Goal: Information Seeking & Learning: Learn about a topic

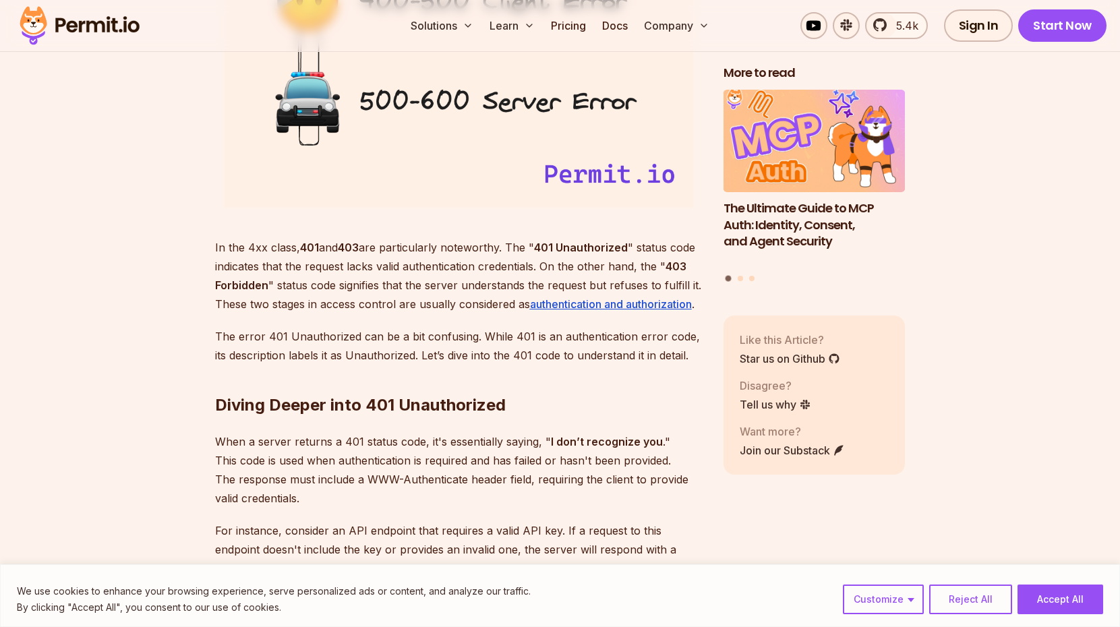
scroll to position [1754, 0]
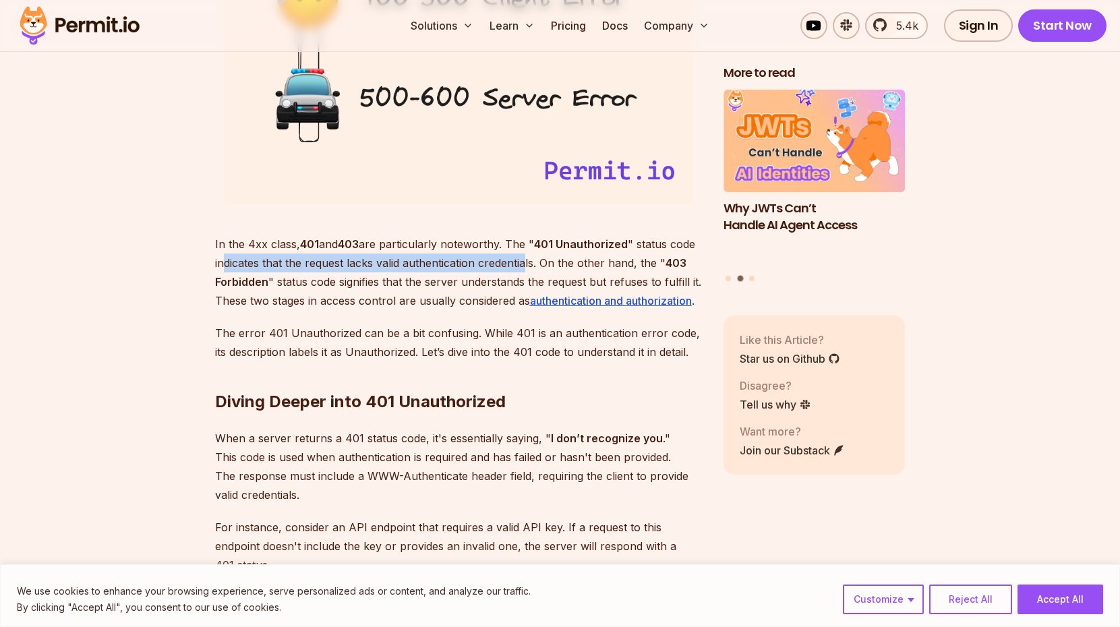
drag, startPoint x: 227, startPoint y: 264, endPoint x: 528, endPoint y: 265, distance: 301.5
click at [528, 265] on p "In the 4xx class, 401 and 403 are particularly noteworthy. The " 401 Unauthoriz…" at bounding box center [458, 273] width 487 height 76
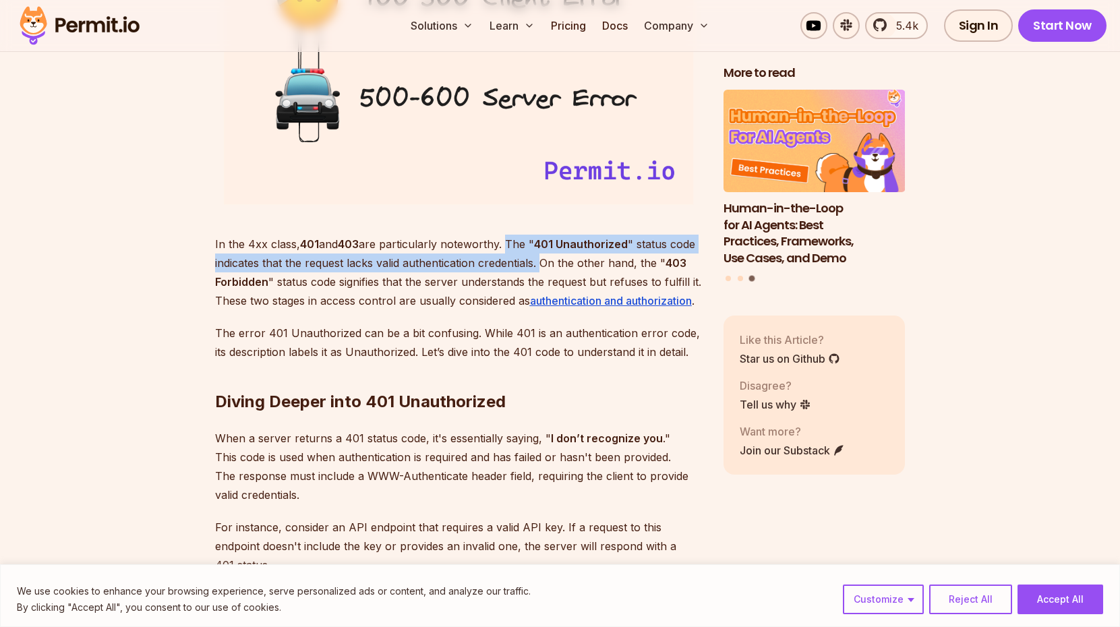
drag, startPoint x: 542, startPoint y: 268, endPoint x: 511, endPoint y: 244, distance: 39.4
click at [511, 244] on p "In the 4xx class, 401 and 403 are particularly noteworthy. The " 401 Unauthoriz…" at bounding box center [458, 273] width 487 height 76
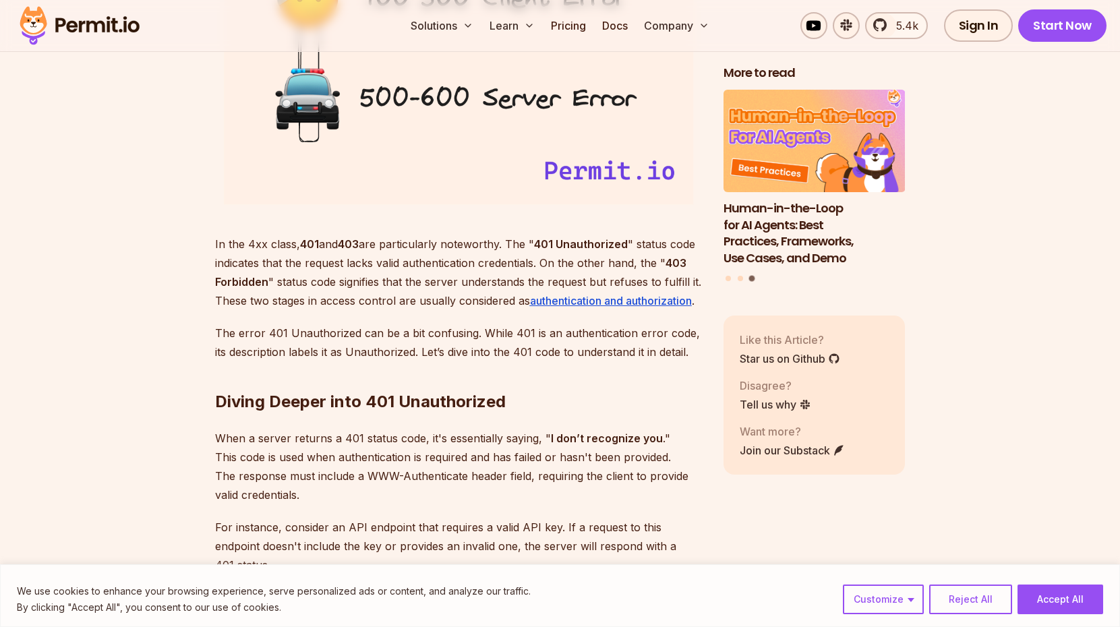
click at [257, 333] on p "The error 401 Unauthorized can be a bit confusing. While 401 is an authenticati…" at bounding box center [458, 343] width 487 height 38
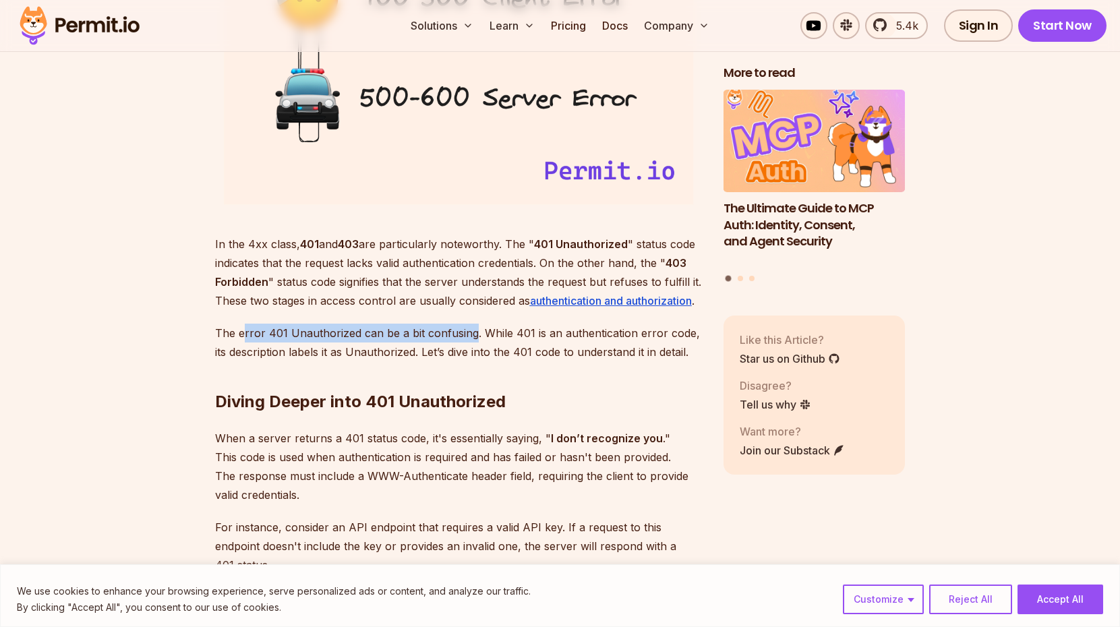
drag, startPoint x: 241, startPoint y: 330, endPoint x: 469, endPoint y: 326, distance: 228.7
click at [469, 326] on p "The error 401 Unauthorized can be a bit confusing. While 401 is an authenticati…" at bounding box center [458, 343] width 487 height 38
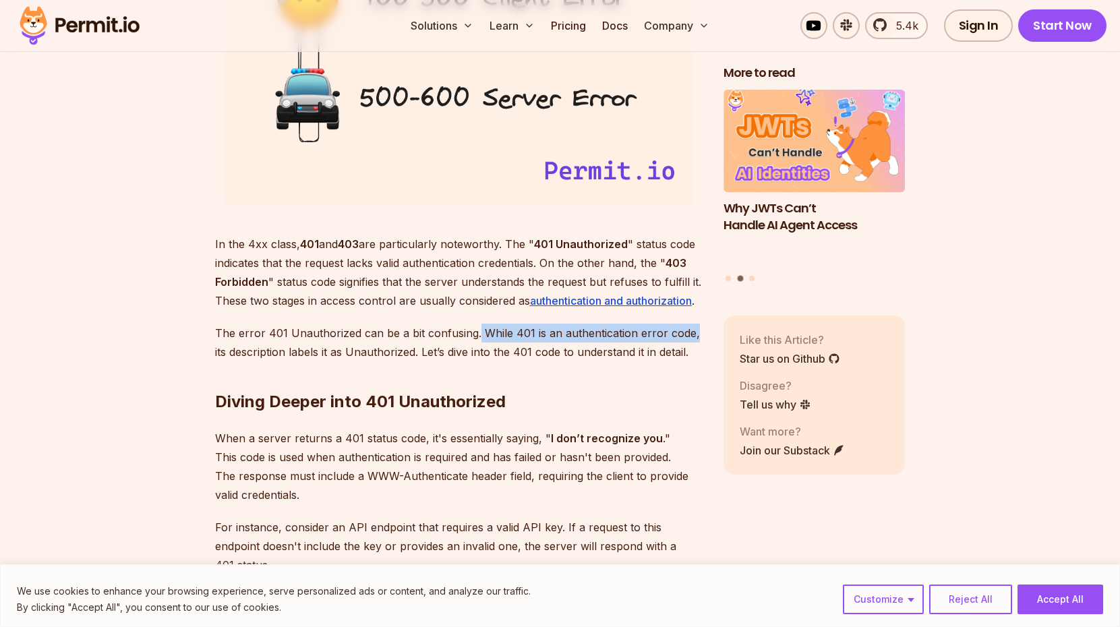
drag, startPoint x: 476, startPoint y: 331, endPoint x: 700, endPoint y: 336, distance: 224.0
click at [700, 336] on p "The error 401 Unauthorized can be a bit confusing. While 401 is an authenticati…" at bounding box center [458, 343] width 487 height 38
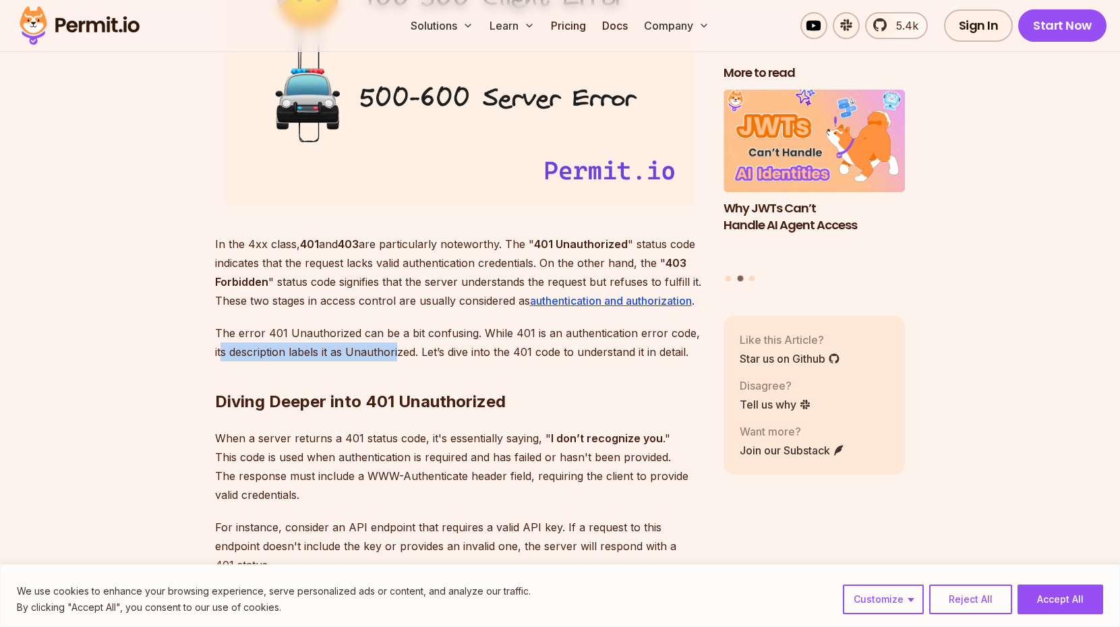
drag, startPoint x: 221, startPoint y: 360, endPoint x: 397, endPoint y: 358, distance: 175.4
click at [397, 358] on p "The error 401 Unauthorized can be a bit confusing. While 401 is an authenticati…" at bounding box center [458, 343] width 487 height 38
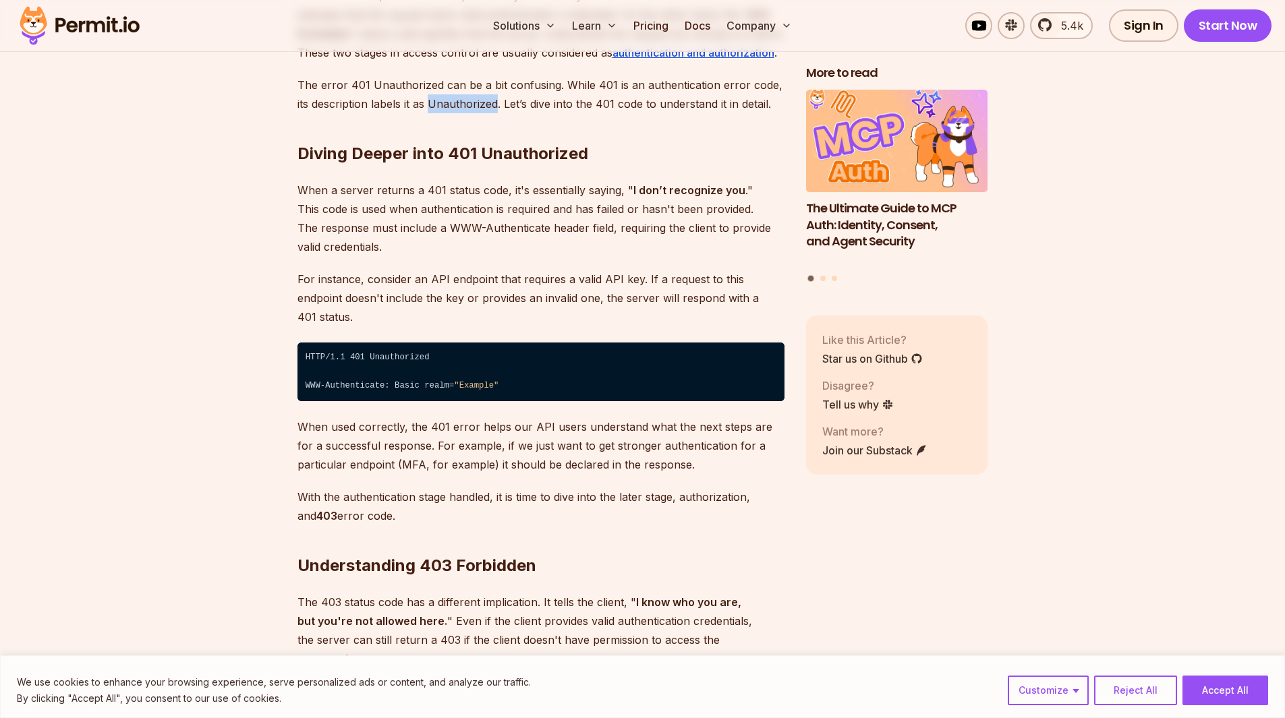
scroll to position [1956, 0]
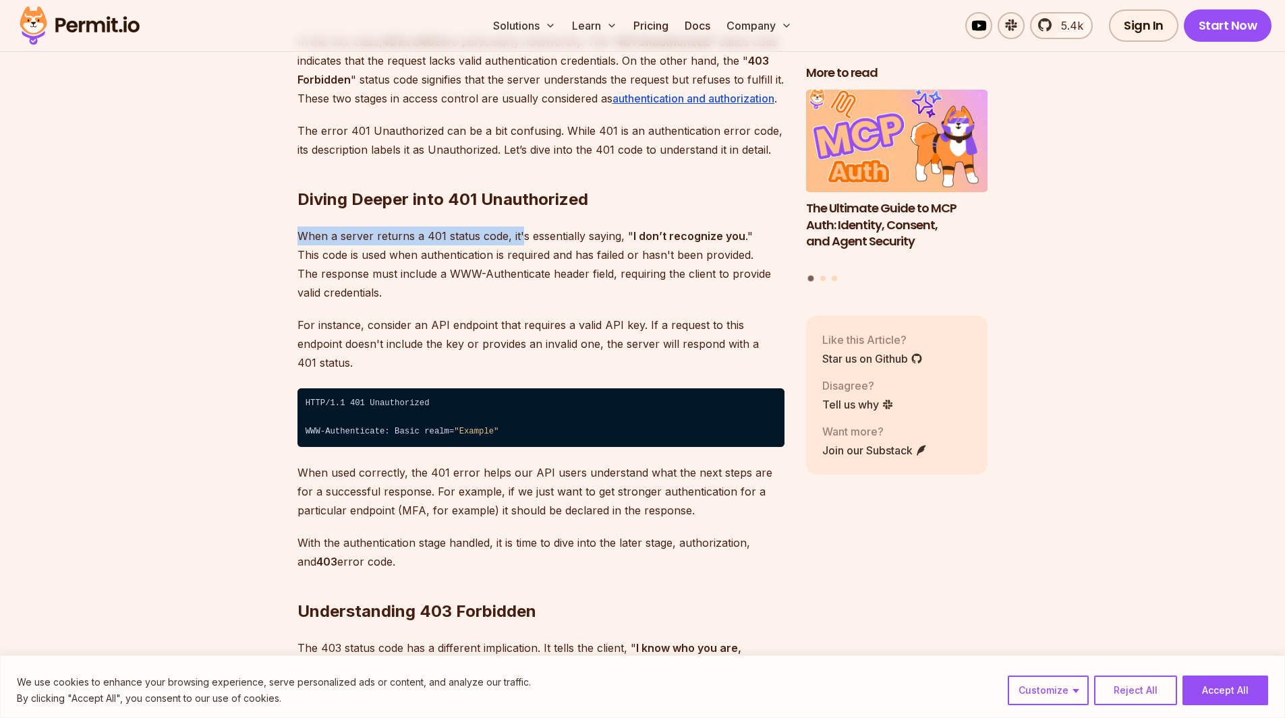
drag, startPoint x: 293, startPoint y: 236, endPoint x: 521, endPoint y: 237, distance: 228.0
click at [522, 252] on p "When a server returns a 401 status code, it's essentially saying, " I don’t rec…" at bounding box center [540, 265] width 487 height 76
drag, startPoint x: 302, startPoint y: 258, endPoint x: 433, endPoint y: 256, distance: 131.6
click at [433, 256] on p "When a server returns a 401 status code, it's essentially saying, " I don’t rec…" at bounding box center [540, 265] width 487 height 76
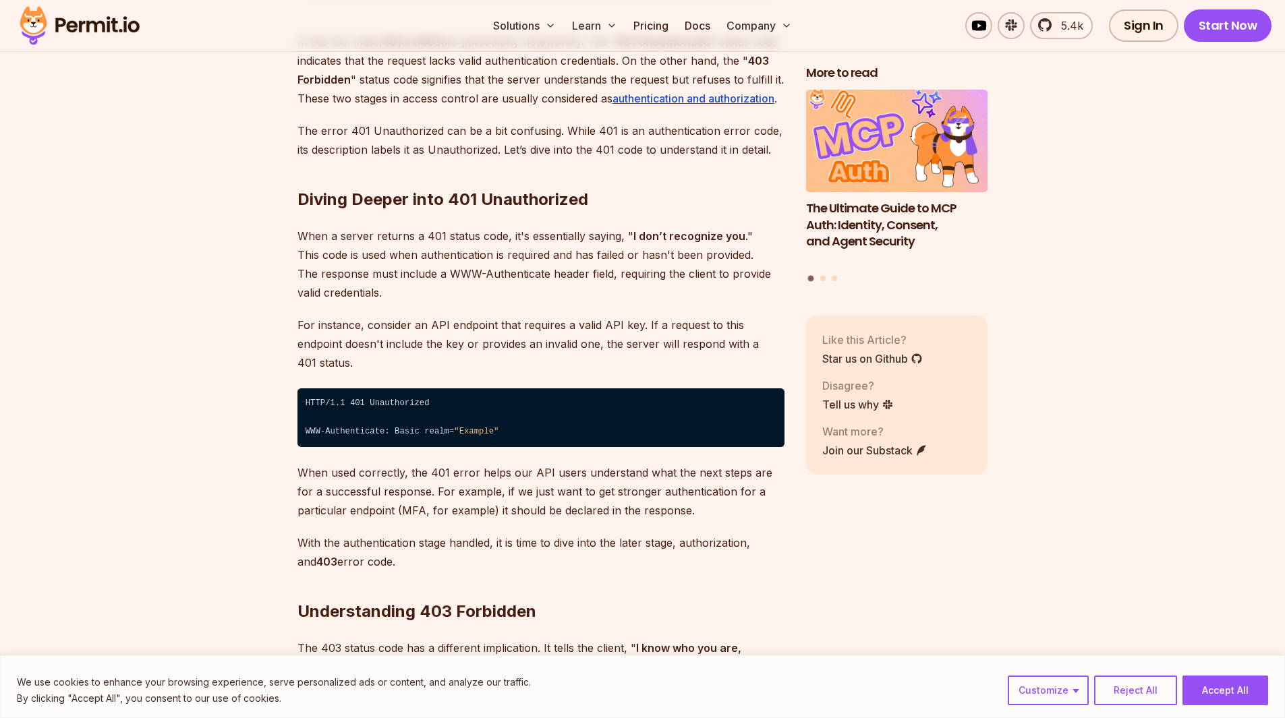
click at [451, 266] on p "When a server returns a 401 status code, it's essentially saying, " I don’t rec…" at bounding box center [540, 265] width 487 height 76
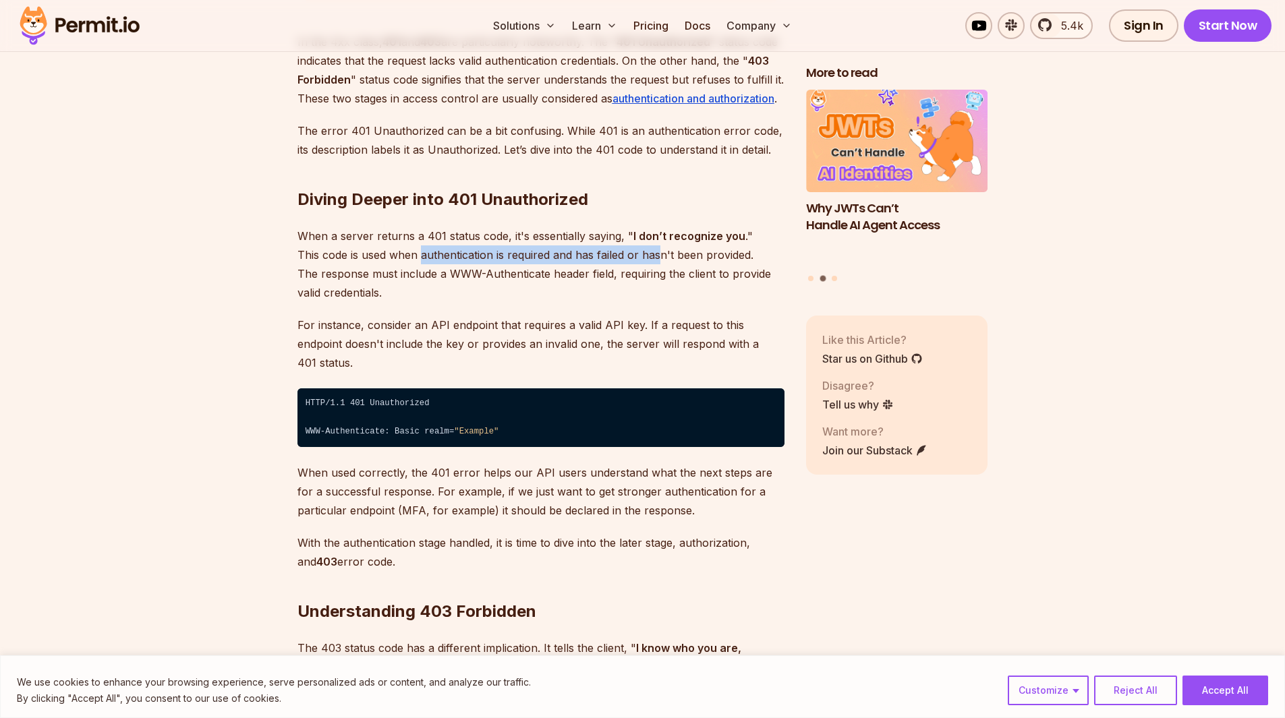
drag, startPoint x: 423, startPoint y: 258, endPoint x: 661, endPoint y: 258, distance: 238.1
click at [661, 258] on p "When a server returns a 401 status code, it's essentially saying, " I don’t rec…" at bounding box center [540, 265] width 487 height 76
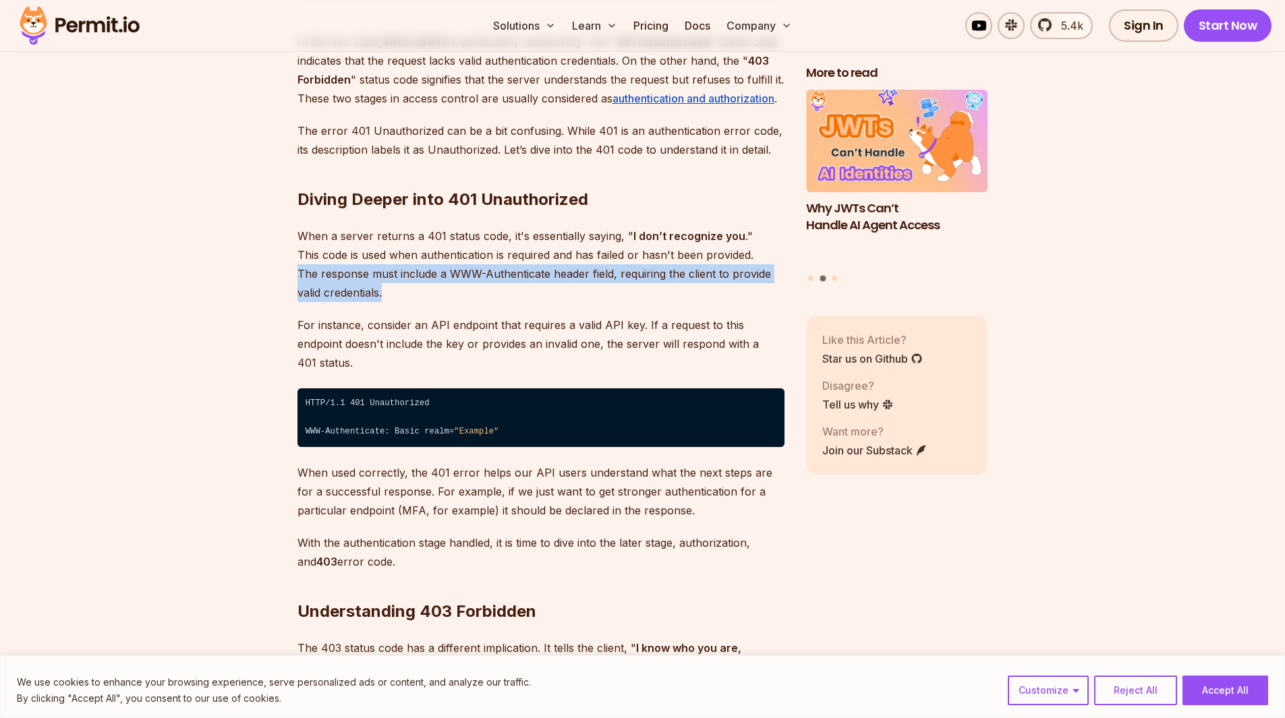
drag, startPoint x: 299, startPoint y: 277, endPoint x: 486, endPoint y: 288, distance: 187.2
click at [486, 288] on p "When a server returns a 401 status code, it's essentially saying, " I don’t rec…" at bounding box center [540, 265] width 487 height 76
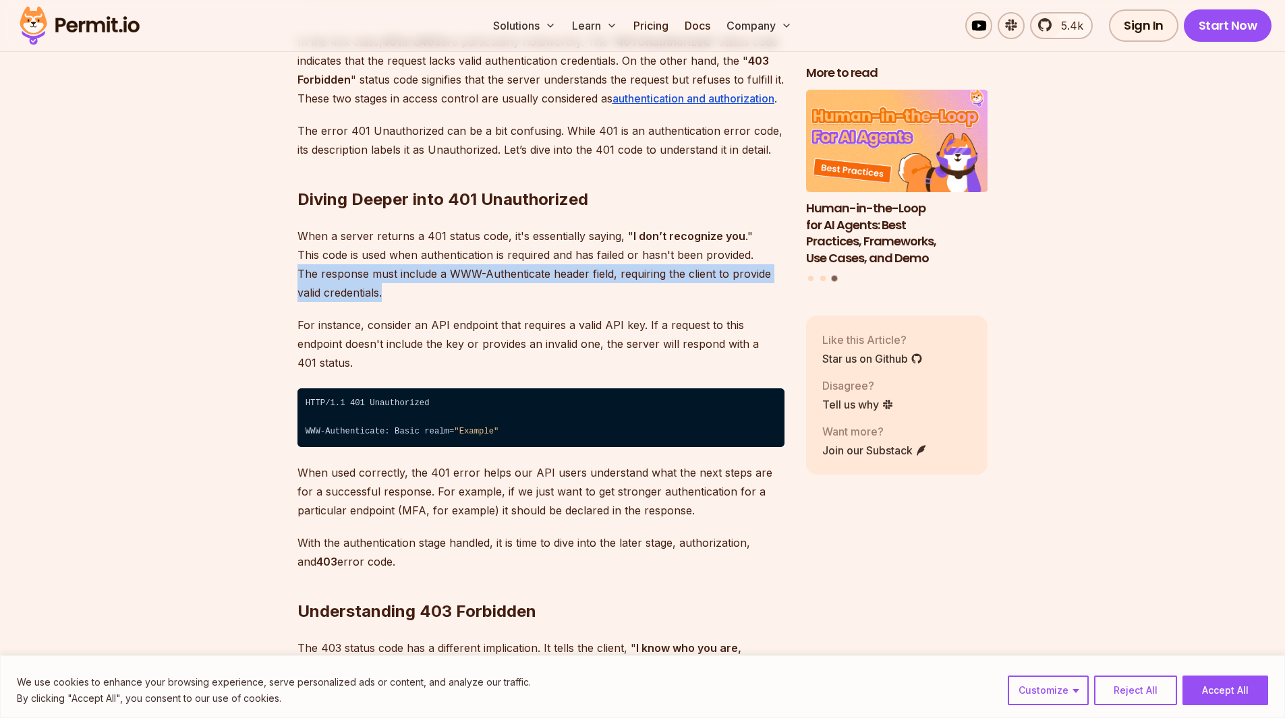
click at [443, 297] on p "When a server returns a 401 status code, it's essentially saying, " I don’t rec…" at bounding box center [540, 265] width 487 height 76
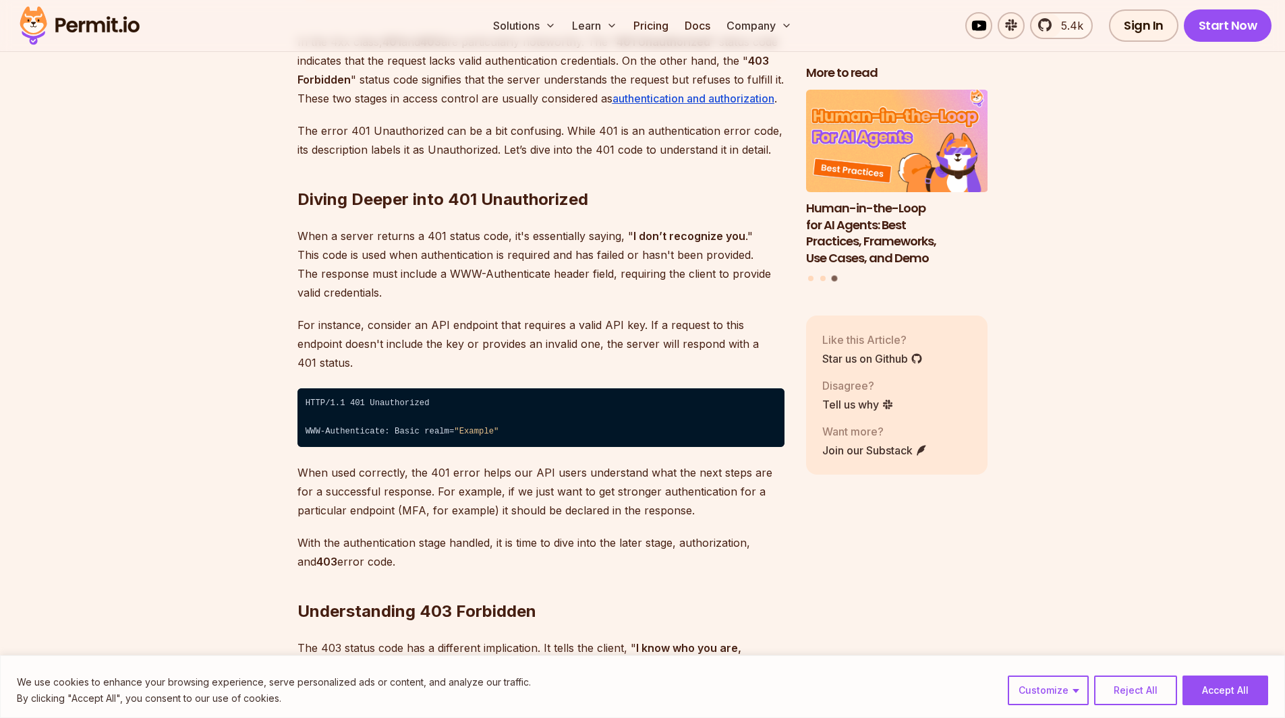
click at [310, 259] on p "When a server returns a 401 status code, it's essentially saying, " I don’t rec…" at bounding box center [540, 265] width 487 height 76
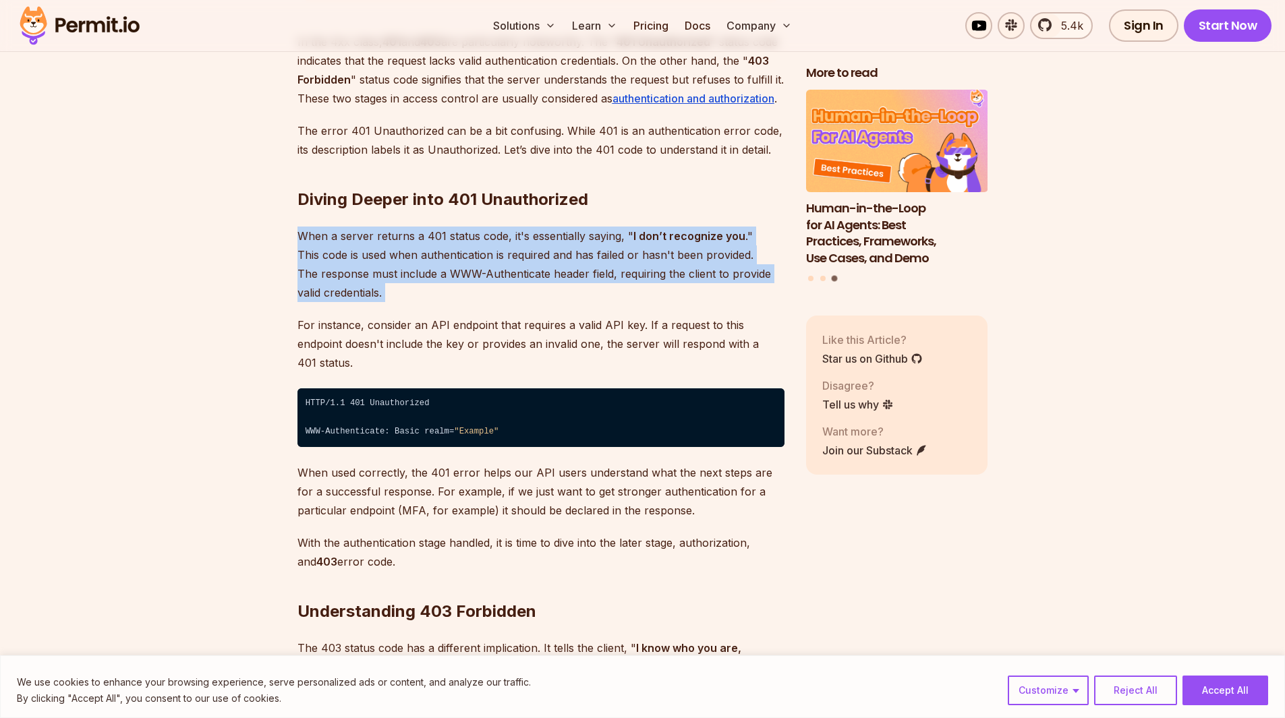
click at [310, 259] on p "When a server returns a 401 status code, it's essentially saying, " I don’t rec…" at bounding box center [540, 265] width 487 height 76
copy p "When a server returns a 401 status code, it's essentially saying, " I don’t rec…"
click at [337, 259] on p "When a server returns a 401 status code, it's essentially saying, " I don’t rec…" at bounding box center [540, 265] width 487 height 76
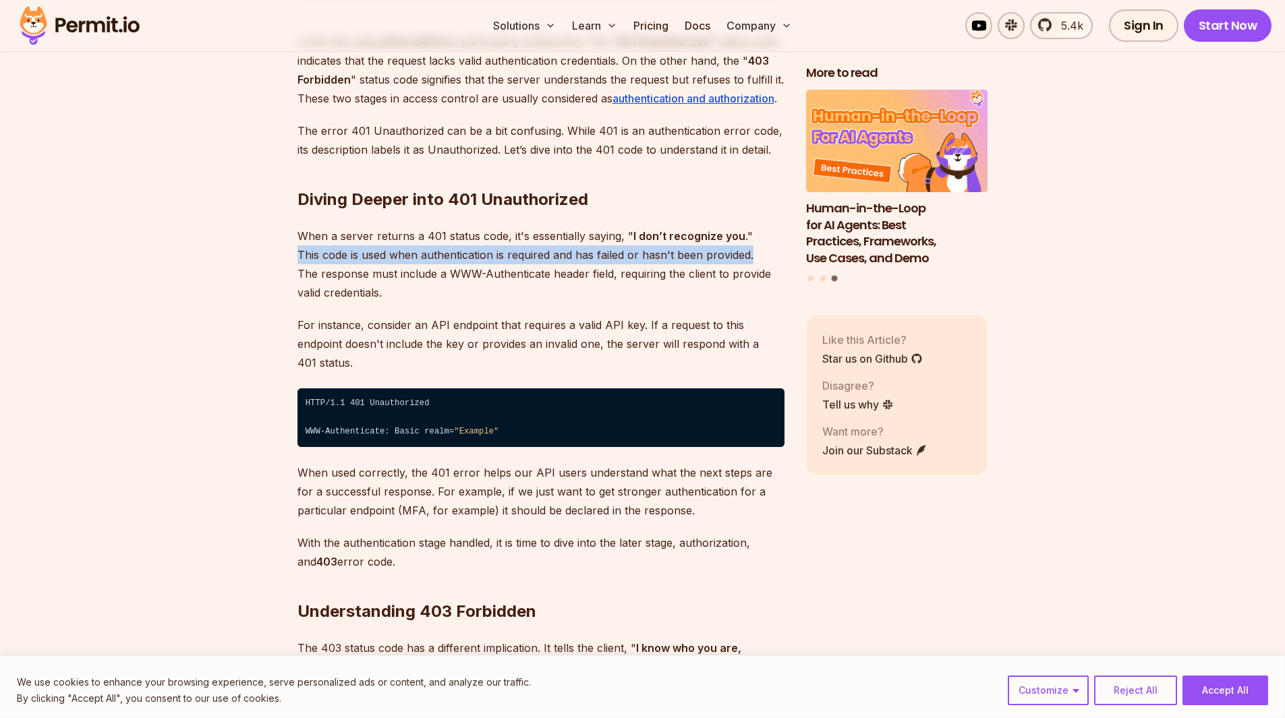
drag, startPoint x: 299, startPoint y: 257, endPoint x: 779, endPoint y: 258, distance: 480.3
click at [779, 258] on p "When a server returns a 401 status code, it's essentially saying, " I don’t rec…" at bounding box center [540, 265] width 487 height 76
copy p "This code is used when authentication is required and has failed or hasn't been…"
